Goal: Communication & Community: Share content

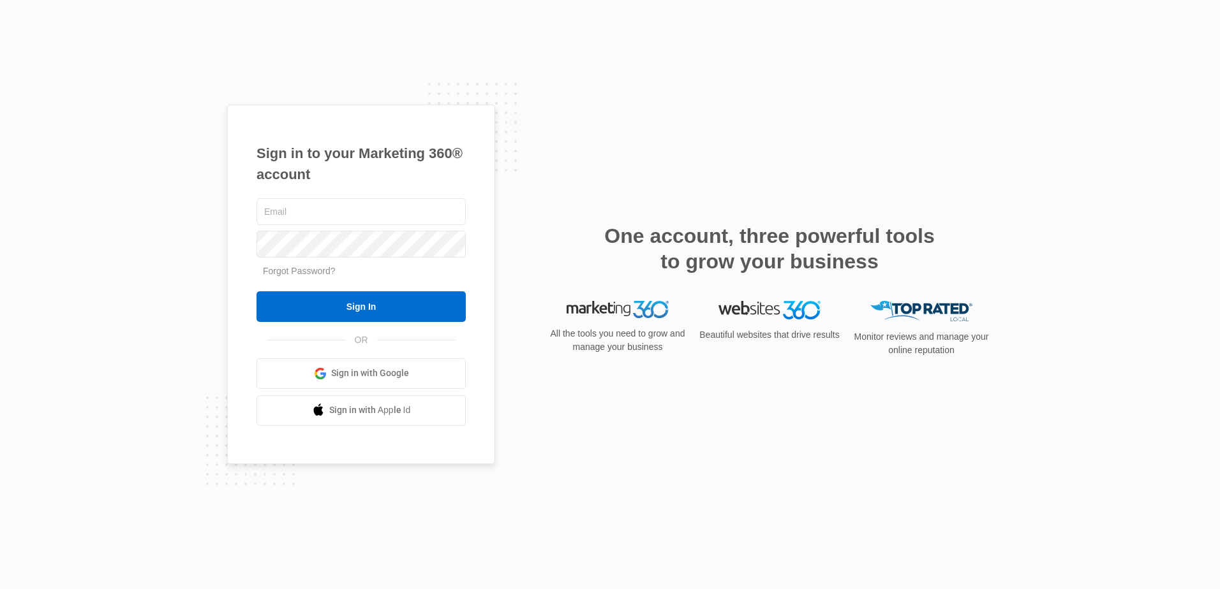
type input "[PERSON_NAME][EMAIL_ADDRESS][DOMAIN_NAME]"
click at [622, 275] on div "One account, three powerful tools to grow your business" at bounding box center [769, 262] width 446 height 78
click at [623, 276] on div "One account, three powerful tools to grow your business" at bounding box center [769, 262] width 446 height 78
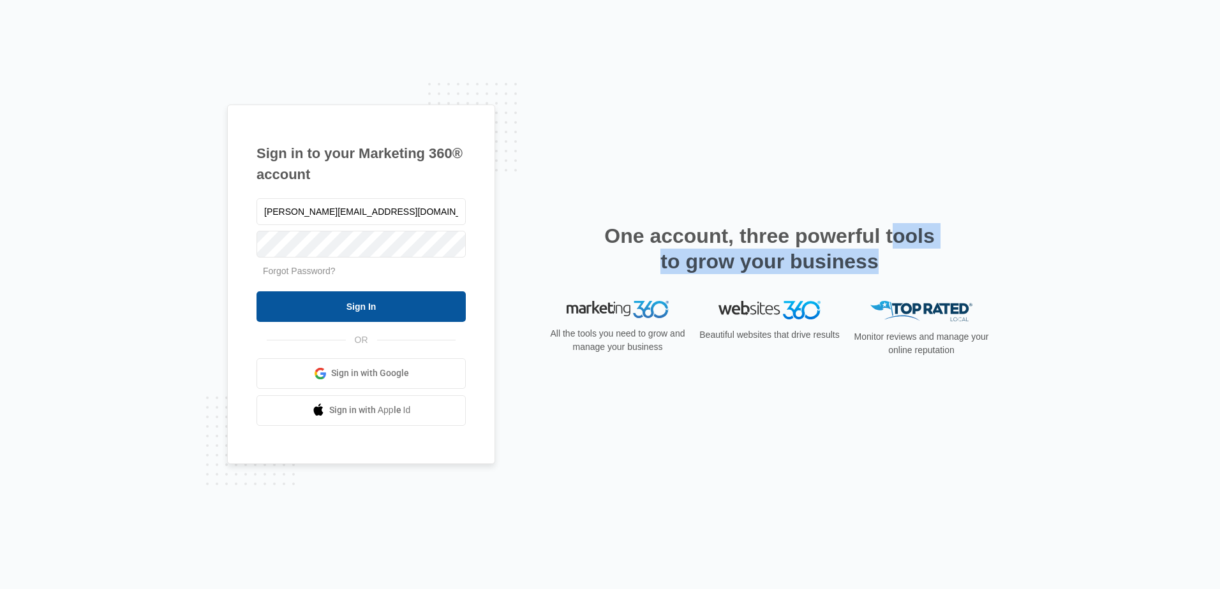
click at [438, 311] on input "Sign In" at bounding box center [360, 306] width 209 height 31
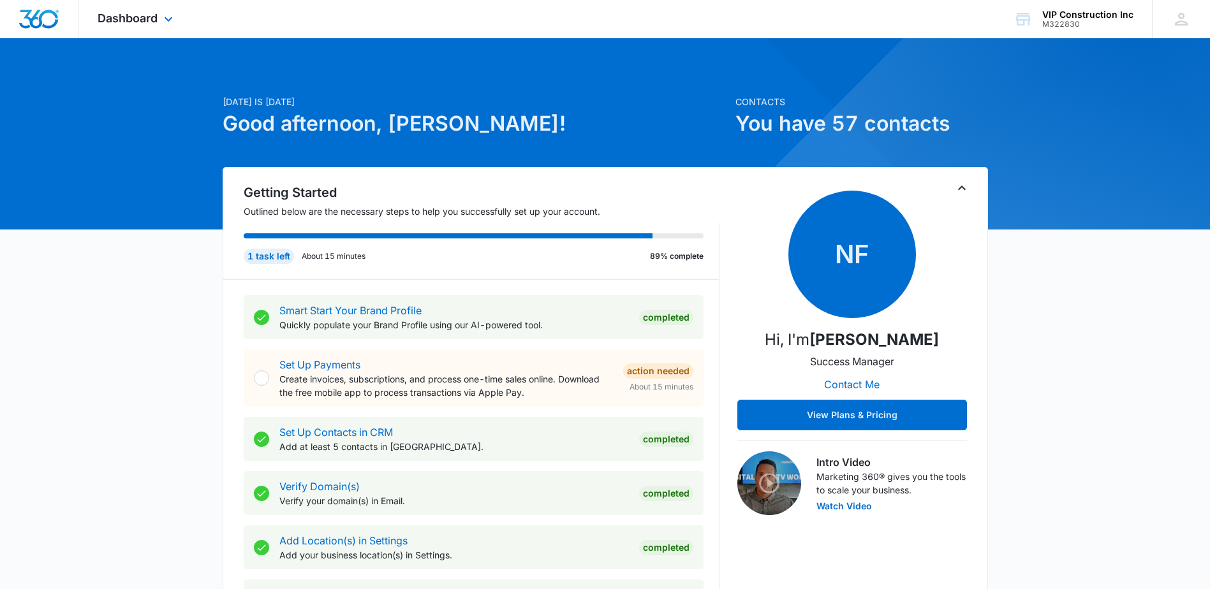
click at [141, 25] on div "Dashboard Apps Reputation Websites Forms CRM Email Social Payments POS Content …" at bounding box center [136, 19] width 117 height 38
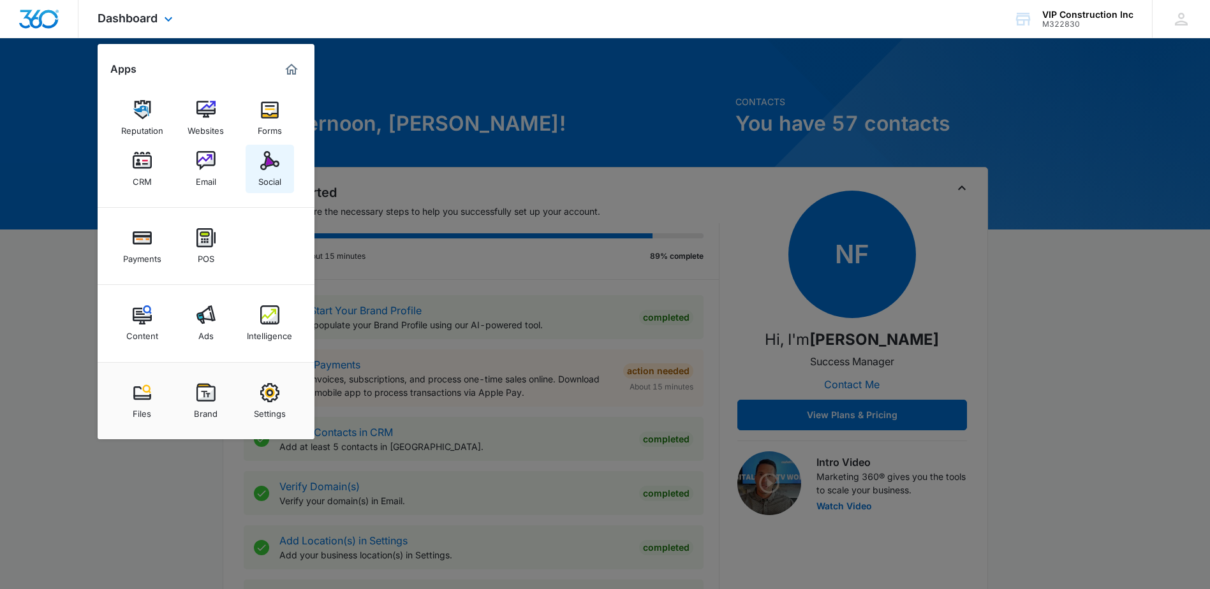
click at [267, 165] on img at bounding box center [269, 160] width 19 height 19
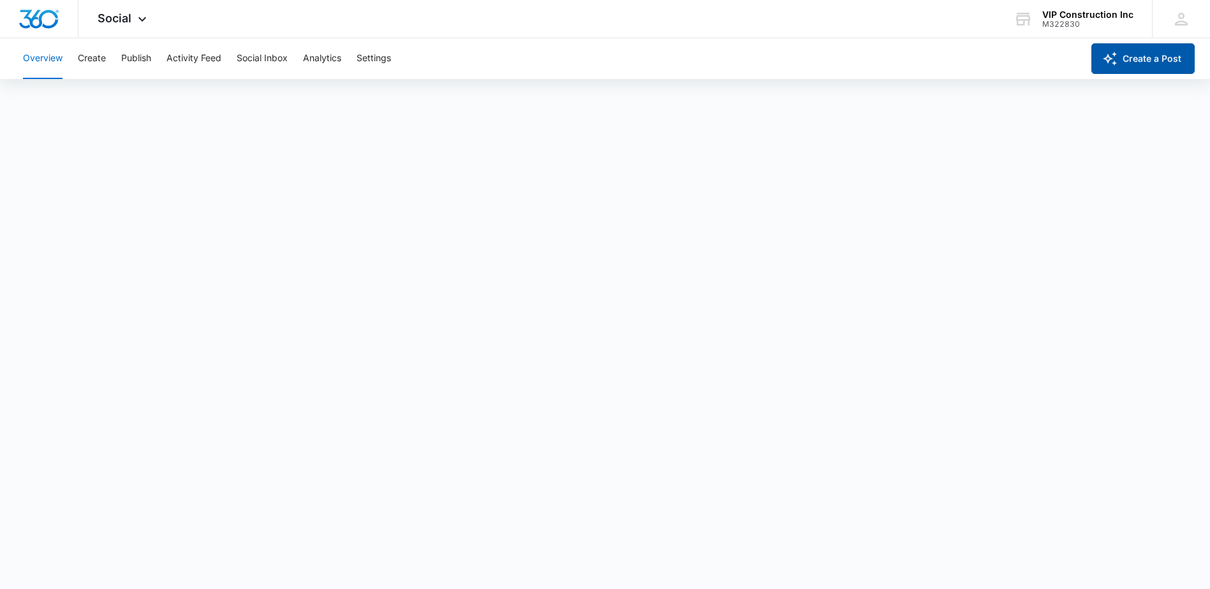
click at [1151, 53] on button "Create a Post" at bounding box center [1142, 58] width 103 height 31
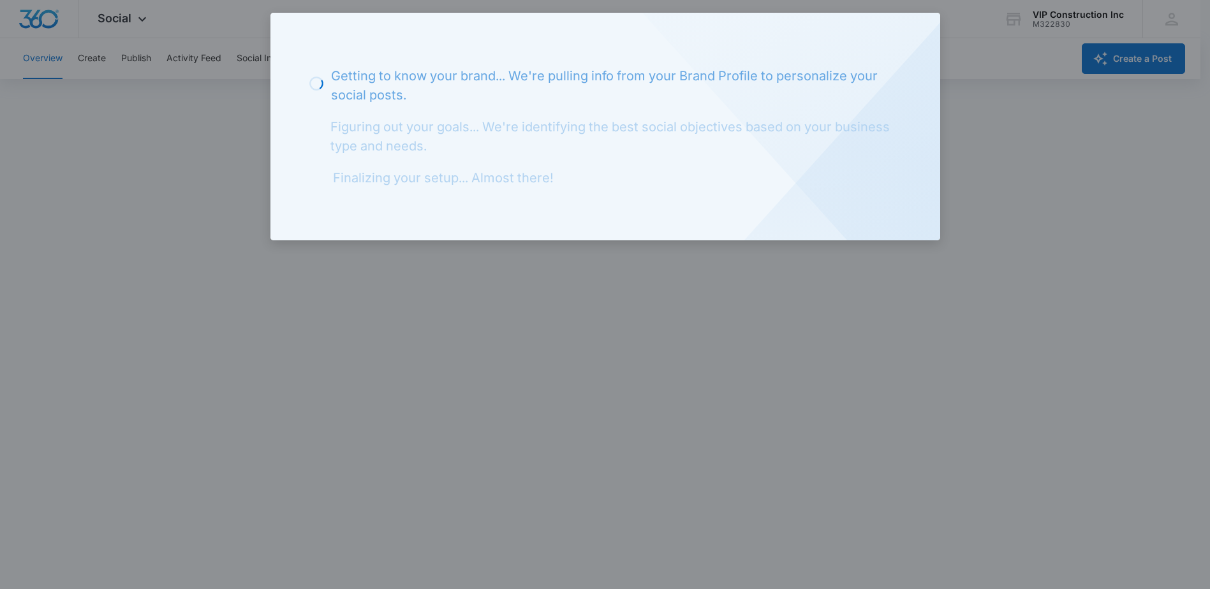
click at [543, 256] on div at bounding box center [605, 294] width 1210 height 589
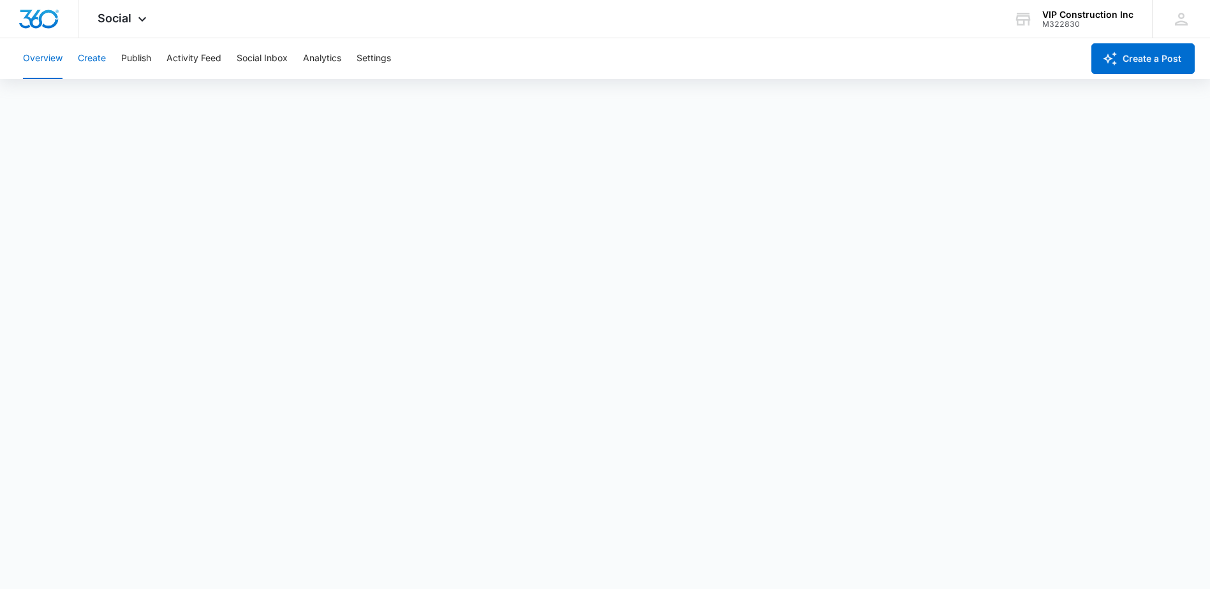
click at [95, 60] on button "Create" at bounding box center [92, 58] width 28 height 41
click at [70, 104] on button "Content Library" at bounding box center [55, 98] width 65 height 36
